Goal: Task Accomplishment & Management: Use online tool/utility

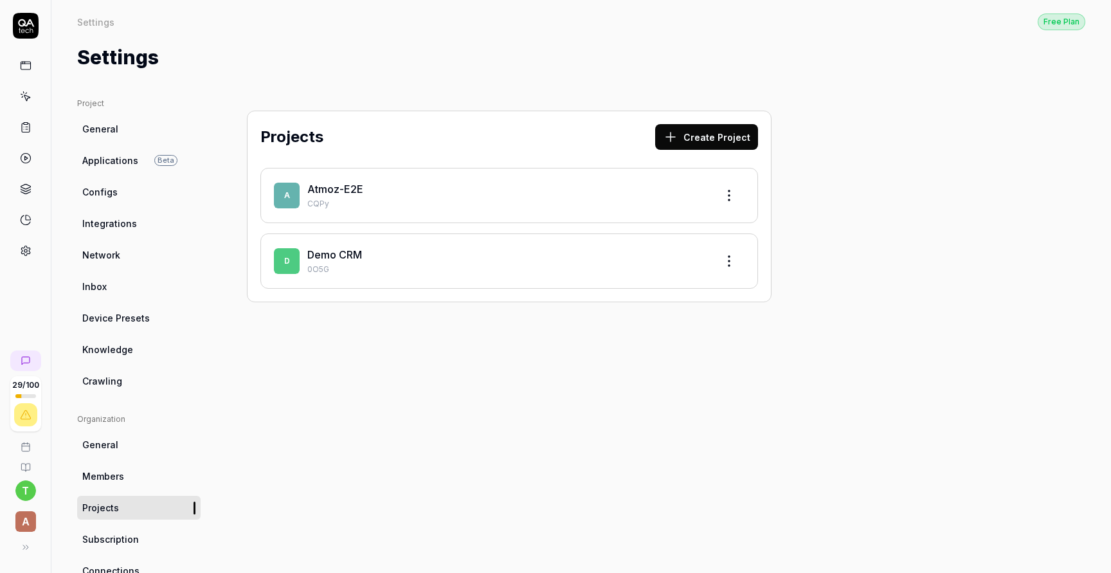
click at [343, 187] on link "Atmoz-E2E" at bounding box center [335, 189] width 56 height 13
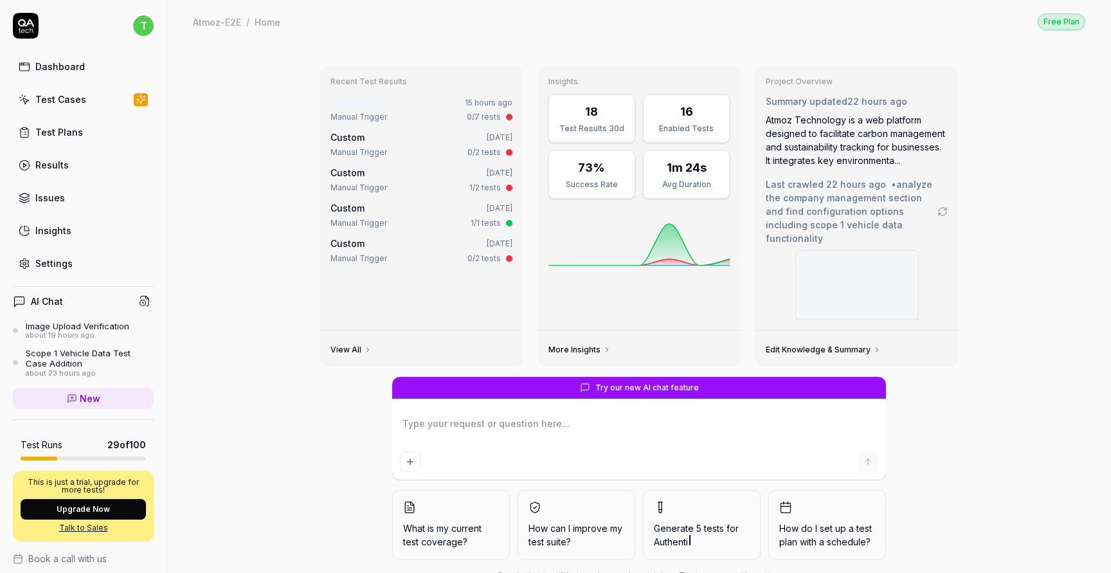
scroll to position [26, 0]
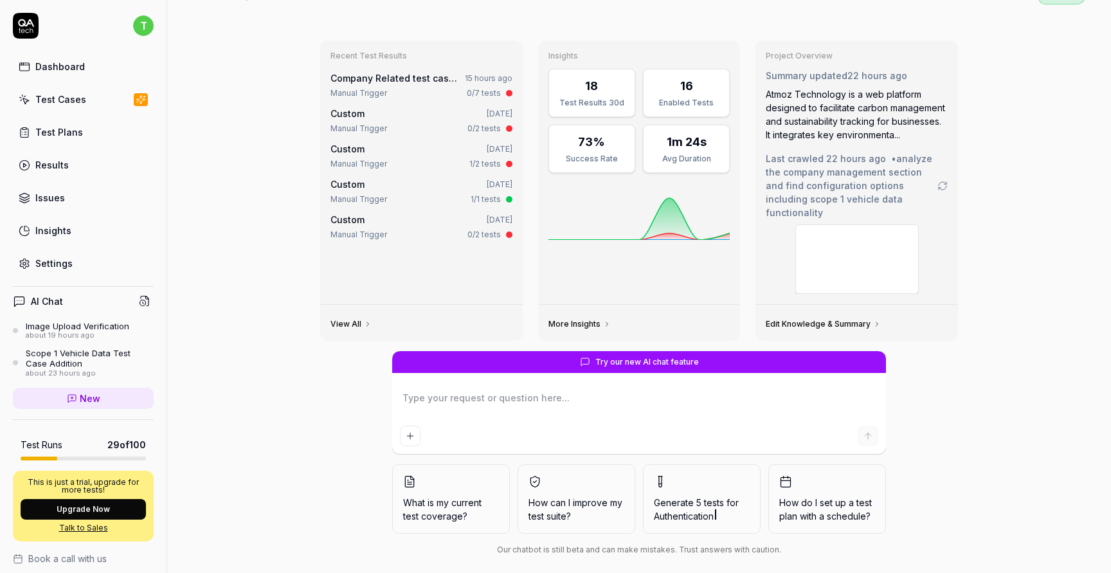
click at [113, 123] on link "Test Plans" at bounding box center [83, 132] width 141 height 25
type textarea "*"
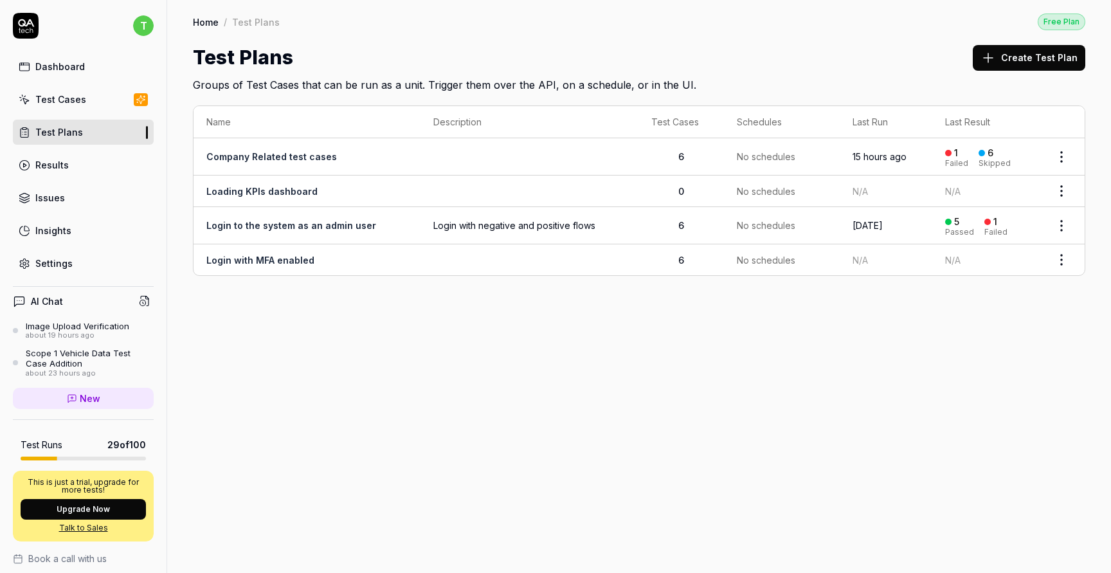
click at [301, 160] on link "Company Related test cases" at bounding box center [271, 156] width 130 height 11
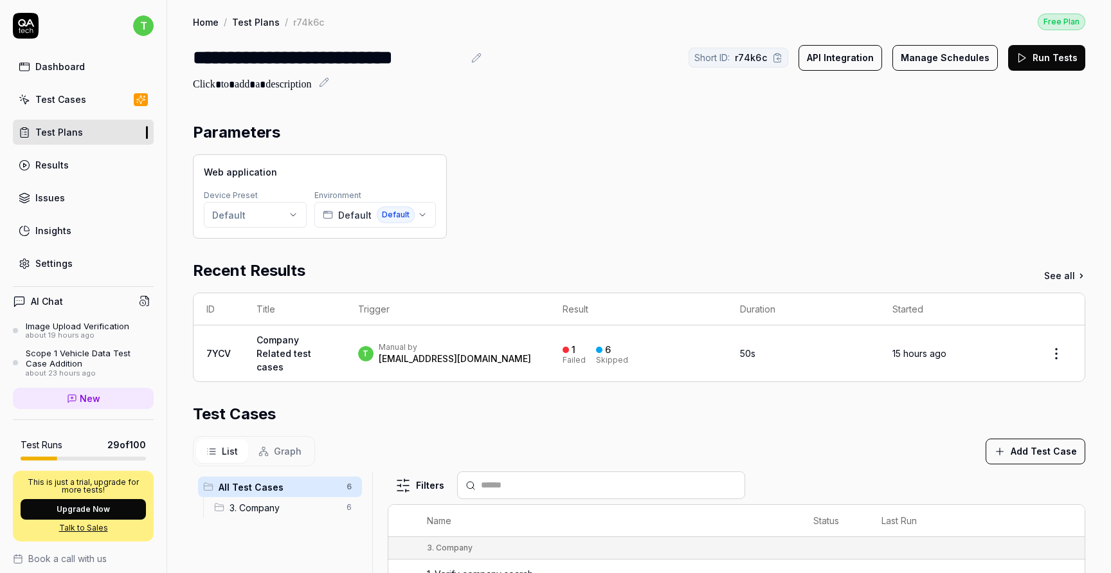
click at [682, 200] on div "Web application Device Preset Default Environment Default Default" at bounding box center [639, 196] width 892 height 84
click at [934, 58] on button "Manage Schedules" at bounding box center [944, 58] width 105 height 26
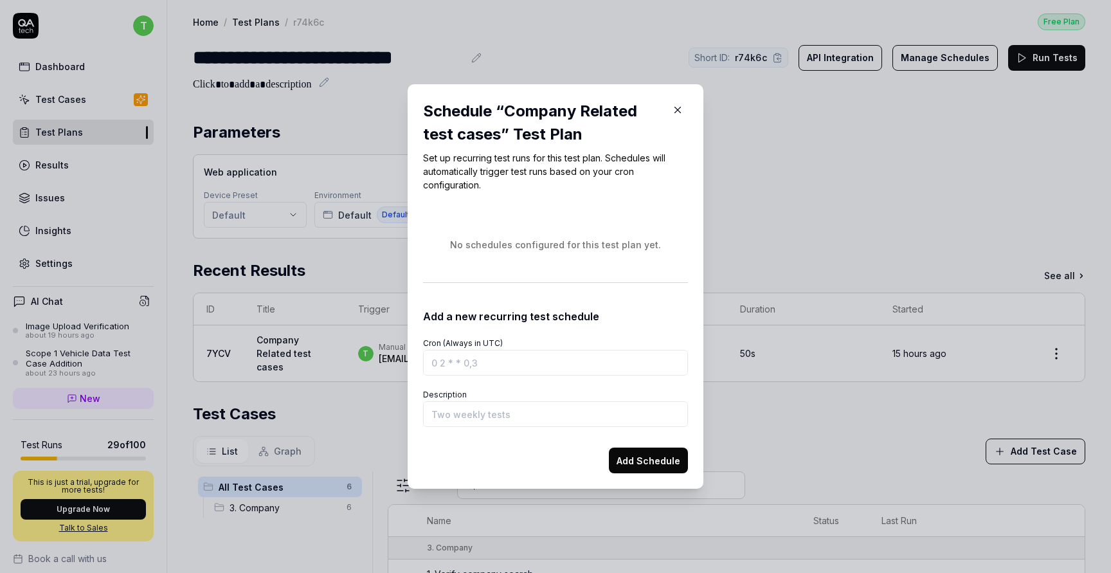
click at [677, 110] on icon "button" at bounding box center [678, 110] width 6 height 6
